Goal: Task Accomplishment & Management: Manage account settings

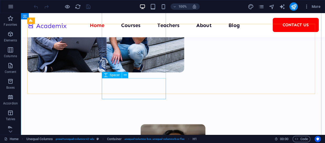
scroll to position [238, 0]
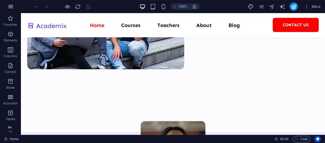
click at [10, 5] on icon "button" at bounding box center [11, 6] width 6 height 6
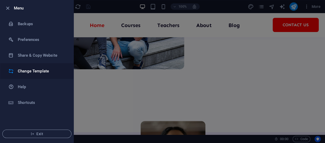
click at [29, 70] on h6 "Change Template" at bounding box center [42, 71] width 48 height 6
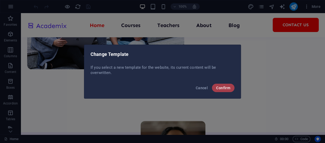
click at [227, 89] on span "Confirm" at bounding box center [223, 88] width 14 height 4
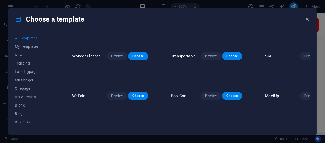
scroll to position [0, 0]
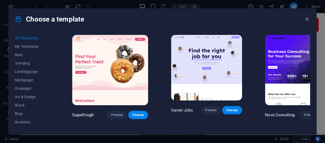
click at [325, 112] on span "Choose" at bounding box center [331, 114] width 12 height 4
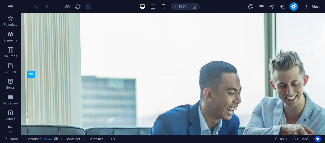
click at [316, 5] on span "More" at bounding box center [312, 6] width 16 height 5
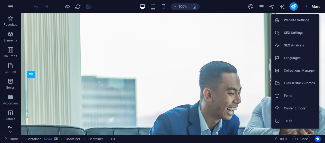
click at [298, 18] on h6 "Website Settings" at bounding box center [300, 20] width 32 height 6
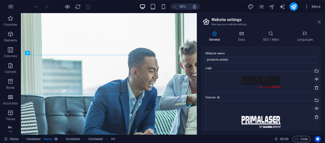
click at [318, 21] on icon at bounding box center [319, 22] width 3 height 4
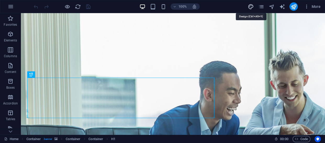
click at [253, 5] on icon "design" at bounding box center [250, 7] width 6 height 6
select select "700"
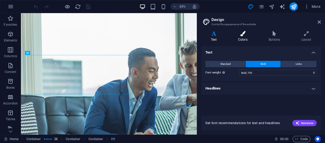
click at [240, 32] on icon at bounding box center [242, 33] width 29 height 5
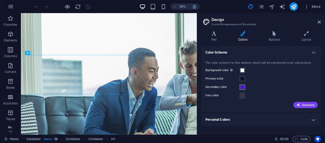
click at [242, 87] on span at bounding box center [242, 87] width 4 height 4
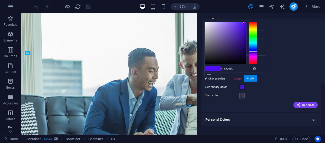
click at [242, 95] on span at bounding box center [242, 95] width 4 height 4
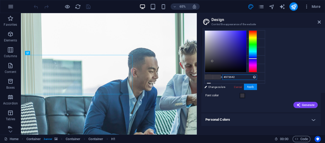
click at [231, 75] on input "#373642" at bounding box center [239, 76] width 35 height 5
click at [262, 102] on div "Generate" at bounding box center [260, 103] width 113 height 8
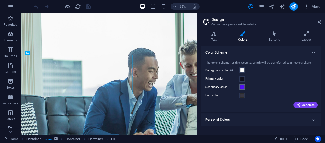
click at [241, 86] on span at bounding box center [242, 87] width 4 height 4
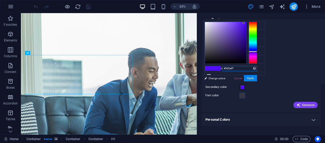
click at [228, 67] on input "#500ef7" at bounding box center [239, 68] width 35 height 5
paste input "373642"
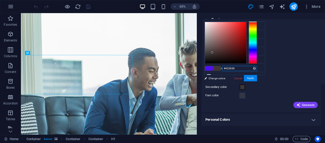
drag, startPoint x: 252, startPoint y: 50, endPoint x: 253, endPoint y: 16, distance: 34.0
click at [253, 16] on body "primalser-eg.com Home Favorites Elements Columns Content Boxes Accordion Tables…" at bounding box center [162, 71] width 325 height 143
click at [245, 22] on div at bounding box center [225, 42] width 41 height 41
drag, startPoint x: 245, startPoint y: 22, endPoint x: 253, endPoint y: 21, distance: 8.6
click at [253, 21] on div "#ff0000 Supported formats #0852ed rgb(8, 82, 237) rgba(8, 82, 237, 90%) hsv(221…" at bounding box center [231, 89] width 58 height 141
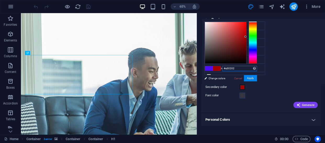
drag, startPoint x: 245, startPoint y: 21, endPoint x: 245, endPoint y: 37, distance: 15.7
click at [245, 37] on div at bounding box center [245, 37] width 2 height 2
drag, startPoint x: 245, startPoint y: 36, endPoint x: 247, endPoint y: 27, distance: 8.3
click at [247, 27] on div at bounding box center [231, 43] width 52 height 42
click at [230, 67] on input "#db0000" at bounding box center [239, 68] width 35 height 5
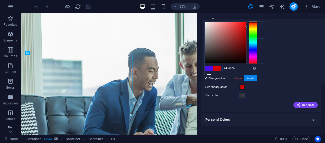
click at [230, 67] on input "#db0000" at bounding box center [239, 68] width 35 height 5
type input "#db0000"
click at [253, 77] on button "Apply" at bounding box center [250, 78] width 13 height 6
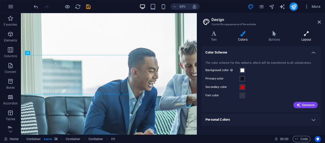
click at [304, 36] on h4 "Layout" at bounding box center [306, 36] width 29 height 11
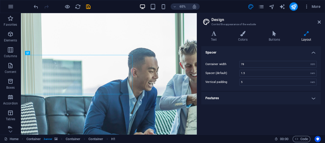
click at [248, 92] on h4 "Features" at bounding box center [261, 98] width 120 height 13
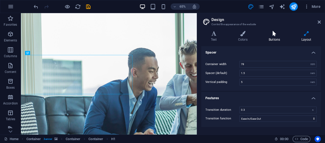
click at [272, 36] on icon at bounding box center [274, 33] width 30 height 5
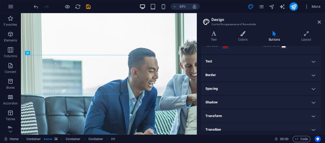
scroll to position [39, 0]
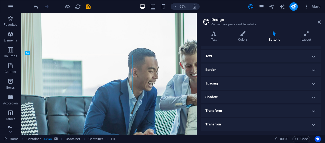
click at [239, 97] on h4 "Shadow" at bounding box center [261, 96] width 120 height 13
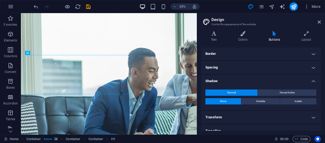
scroll to position [62, 0]
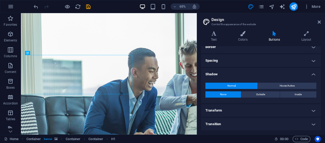
click at [226, 108] on h4 "Transform" at bounding box center [261, 110] width 120 height 13
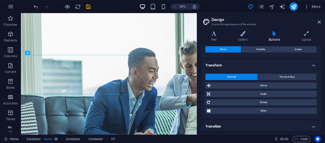
scroll to position [110, 0]
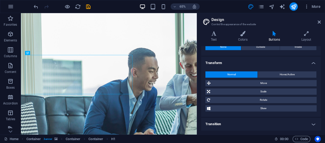
click at [239, 121] on h4 "Transition" at bounding box center [261, 123] width 120 height 13
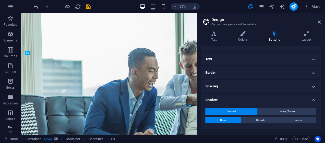
scroll to position [13, 0]
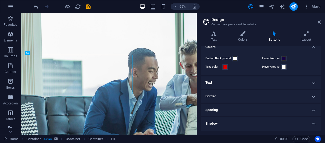
click at [229, 81] on h4 "Text" at bounding box center [261, 82] width 120 height 13
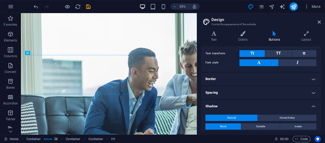
scroll to position [108, 0]
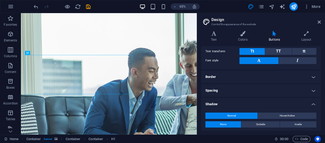
click at [233, 77] on h4 "Border" at bounding box center [261, 76] width 120 height 13
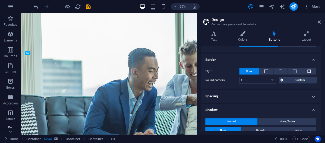
scroll to position [132, 0]
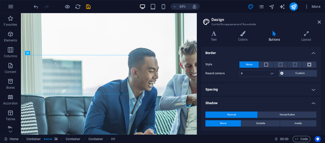
click at [243, 87] on h4 "Spacing" at bounding box center [261, 89] width 120 height 13
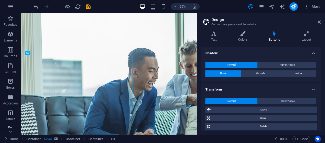
scroll to position [262, 0]
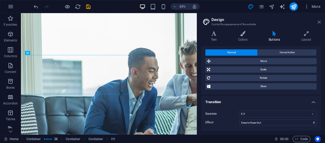
click at [319, 22] on icon at bounding box center [319, 22] width 3 height 4
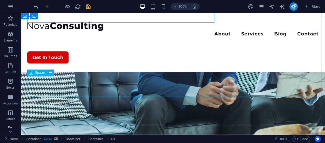
scroll to position [143, 0]
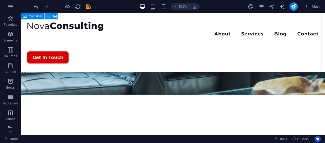
click at [47, 15] on icon at bounding box center [48, 16] width 3 height 5
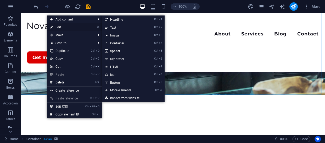
click at [59, 25] on link "⏎ Edit" at bounding box center [64, 27] width 35 height 8
select select "vh"
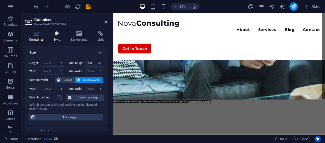
click at [56, 35] on icon at bounding box center [56, 33] width 15 height 5
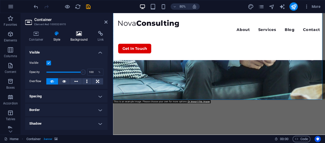
click at [77, 36] on icon at bounding box center [78, 33] width 25 height 5
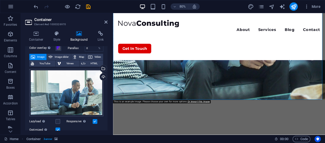
scroll to position [0, 0]
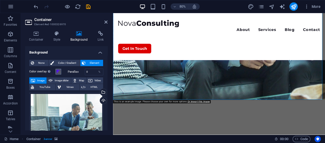
click at [57, 72] on span at bounding box center [58, 71] width 4 height 4
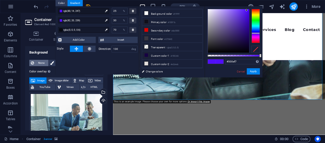
click at [38, 63] on span "None" at bounding box center [41, 63] width 11 height 6
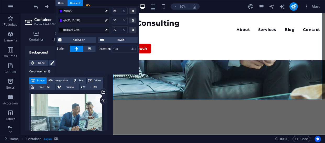
click at [52, 70] on label "Color overlay Places an overlay over the background to colorize it" at bounding box center [42, 71] width 26 height 6
click at [55, 70] on button "Color overlay Places an overlay over the background to colorize it" at bounding box center [58, 72] width 6 height 6
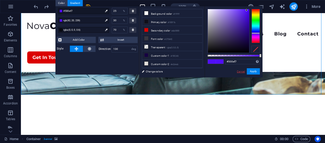
click at [239, 71] on link "Cancel" at bounding box center [240, 71] width 9 height 4
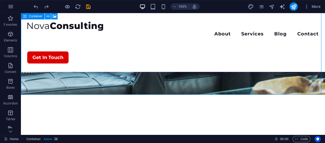
click at [47, 18] on icon at bounding box center [48, 16] width 3 height 5
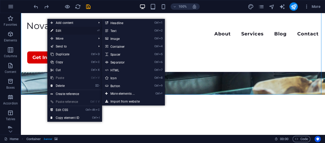
click at [59, 28] on link "⏎ Edit" at bounding box center [64, 31] width 35 height 8
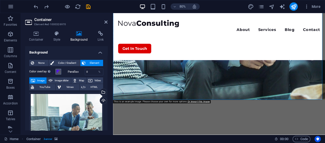
click at [58, 71] on span at bounding box center [58, 71] width 4 height 4
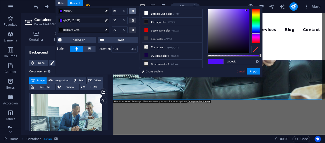
click at [132, 10] on icon at bounding box center [133, 10] width 2 height 3
type input "#5214ef"
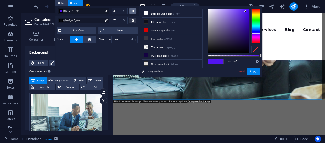
click at [131, 12] on div at bounding box center [132, 11] width 7 height 6
click at [133, 11] on icon at bounding box center [133, 10] width 2 height 3
click at [133, 18] on div at bounding box center [132, 21] width 7 height 6
click at [87, 39] on button at bounding box center [89, 39] width 13 height 6
click at [76, 39] on icon at bounding box center [77, 39] width 4 height 6
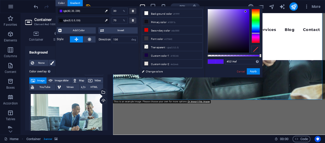
click at [241, 69] on link "Cancel" at bounding box center [240, 71] width 9 height 4
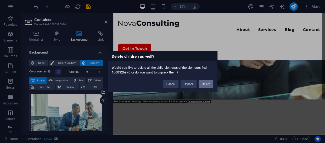
click at [206, 84] on button "Delete" at bounding box center [206, 84] width 15 height 8
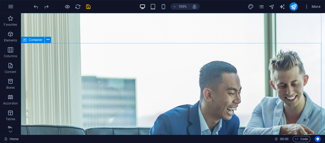
click at [34, 39] on span "Container" at bounding box center [36, 39] width 14 height 3
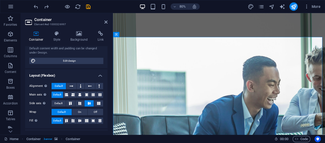
scroll to position [24, 0]
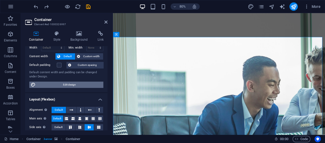
click at [73, 82] on span "Edit design" at bounding box center [69, 84] width 65 height 6
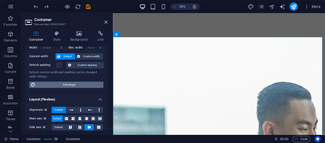
select select "rem"
select select "ease-in-out"
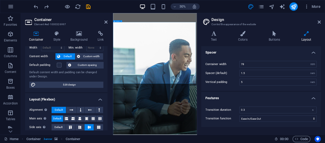
click at [318, 20] on icon at bounding box center [319, 22] width 3 height 4
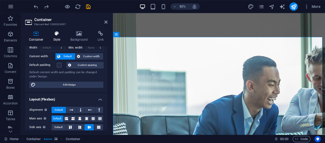
click at [56, 37] on h4 "Style" at bounding box center [57, 36] width 17 height 11
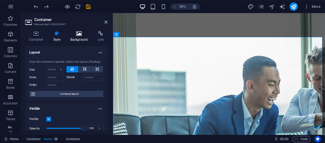
click at [76, 38] on h4 "Background" at bounding box center [79, 36] width 27 height 11
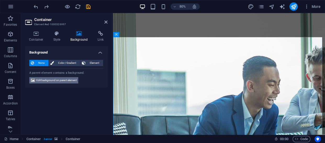
click at [55, 82] on span "Edit background on parent element" at bounding box center [56, 80] width 40 height 6
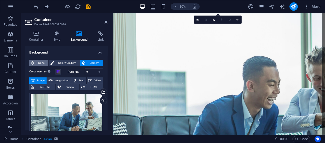
click at [42, 63] on span "None" at bounding box center [41, 63] width 11 height 6
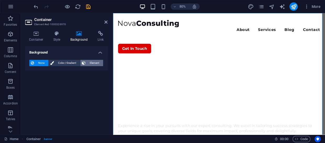
click at [91, 61] on span "Element" at bounding box center [94, 63] width 14 height 6
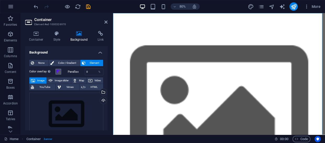
click at [58, 71] on span at bounding box center [58, 71] width 4 height 4
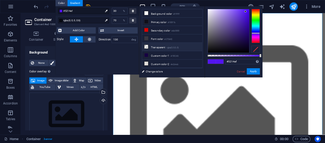
click at [155, 47] on li "Transparent rgba(0,0,0,.0)" at bounding box center [172, 47] width 60 height 8
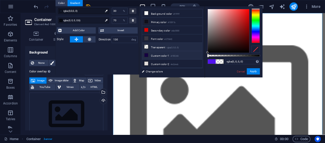
click at [156, 55] on li "Custom color 1 #150243" at bounding box center [172, 55] width 60 height 8
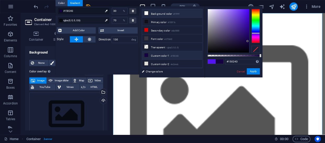
click at [156, 13] on li "Background color #ffffff" at bounding box center [172, 13] width 60 height 8
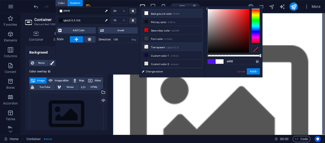
click at [159, 46] on li "Transparent rgba(0,0,0,.0)" at bounding box center [172, 47] width 60 height 8
type input "rgba(0, 0, 0, 0)"
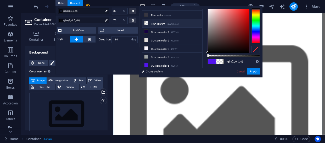
scroll to position [24, 0]
click at [253, 70] on button "Apply" at bounding box center [253, 71] width 13 height 6
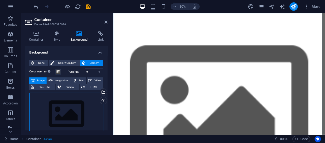
click at [68, 110] on div "Drag files here, click to choose files or select files from Files or our free s…" at bounding box center [66, 113] width 74 height 43
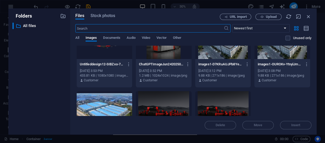
scroll to position [322, 0]
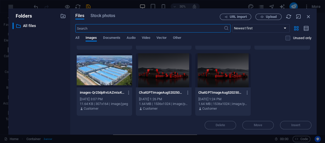
click at [153, 73] on div at bounding box center [164, 70] width 56 height 34
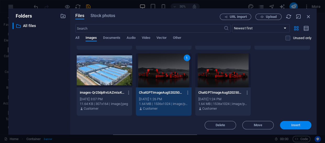
click at [294, 126] on span "Insert" at bounding box center [295, 124] width 9 height 3
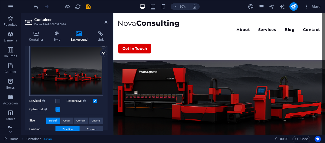
scroll to position [47, 0]
click at [66, 120] on span "Cover" at bounding box center [66, 120] width 7 height 6
click at [78, 119] on span "Contain" at bounding box center [80, 120] width 9 height 6
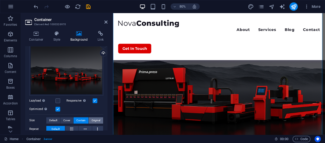
click at [95, 117] on span "Original" at bounding box center [96, 120] width 9 height 6
click at [81, 120] on span "Contain" at bounding box center [80, 120] width 9 height 6
click at [55, 117] on span "Default" at bounding box center [53, 120] width 8 height 6
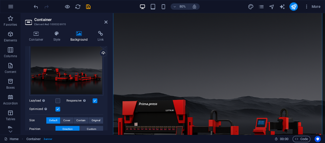
scroll to position [0, 0]
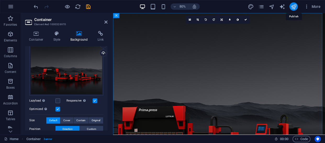
click at [294, 5] on icon "publish" at bounding box center [293, 7] width 6 height 6
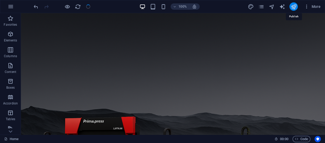
click at [294, 5] on icon "publish" at bounding box center [293, 7] width 6 height 6
